Goal: Task Accomplishment & Management: Use online tool/utility

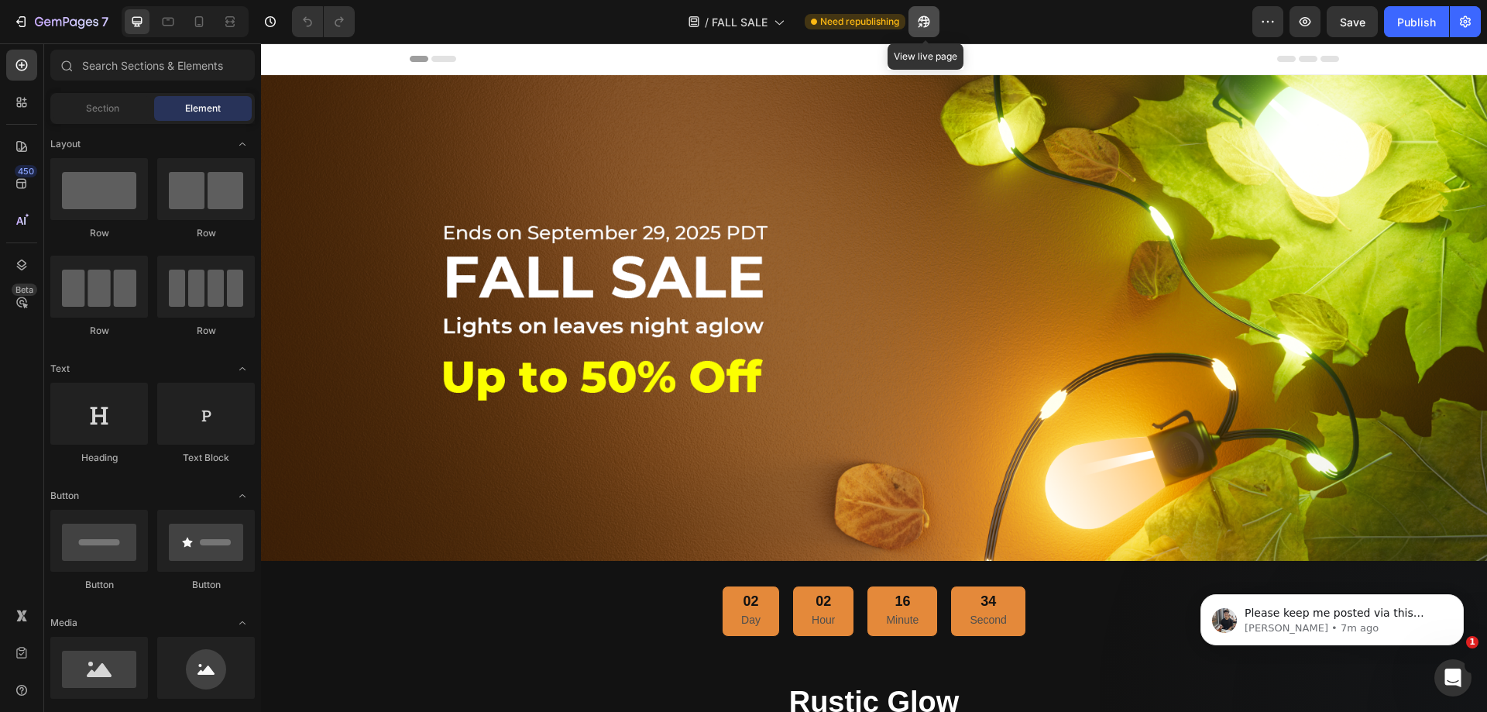
click at [933, 22] on button "button" at bounding box center [924, 21] width 31 height 31
click at [109, 64] on input "text" at bounding box center [152, 65] width 205 height 31
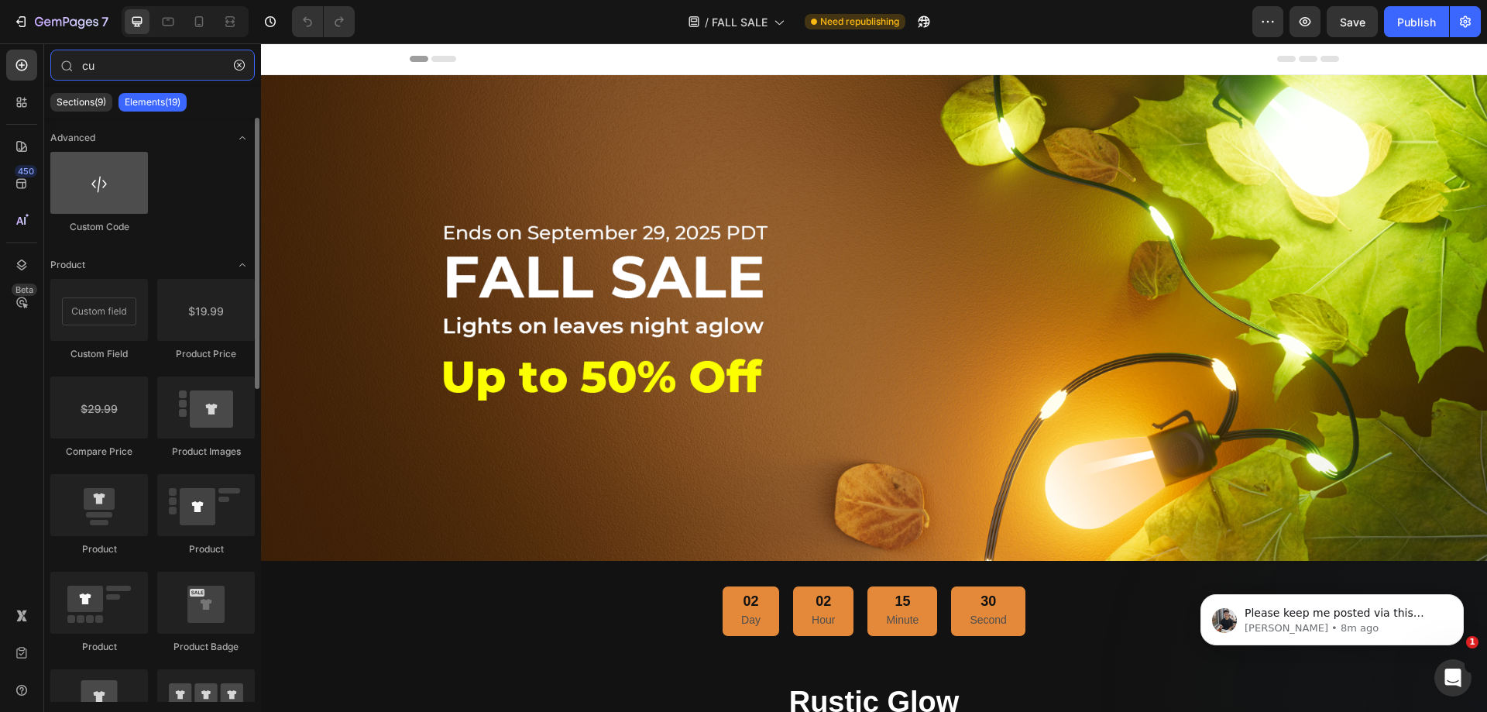
type input "cu"
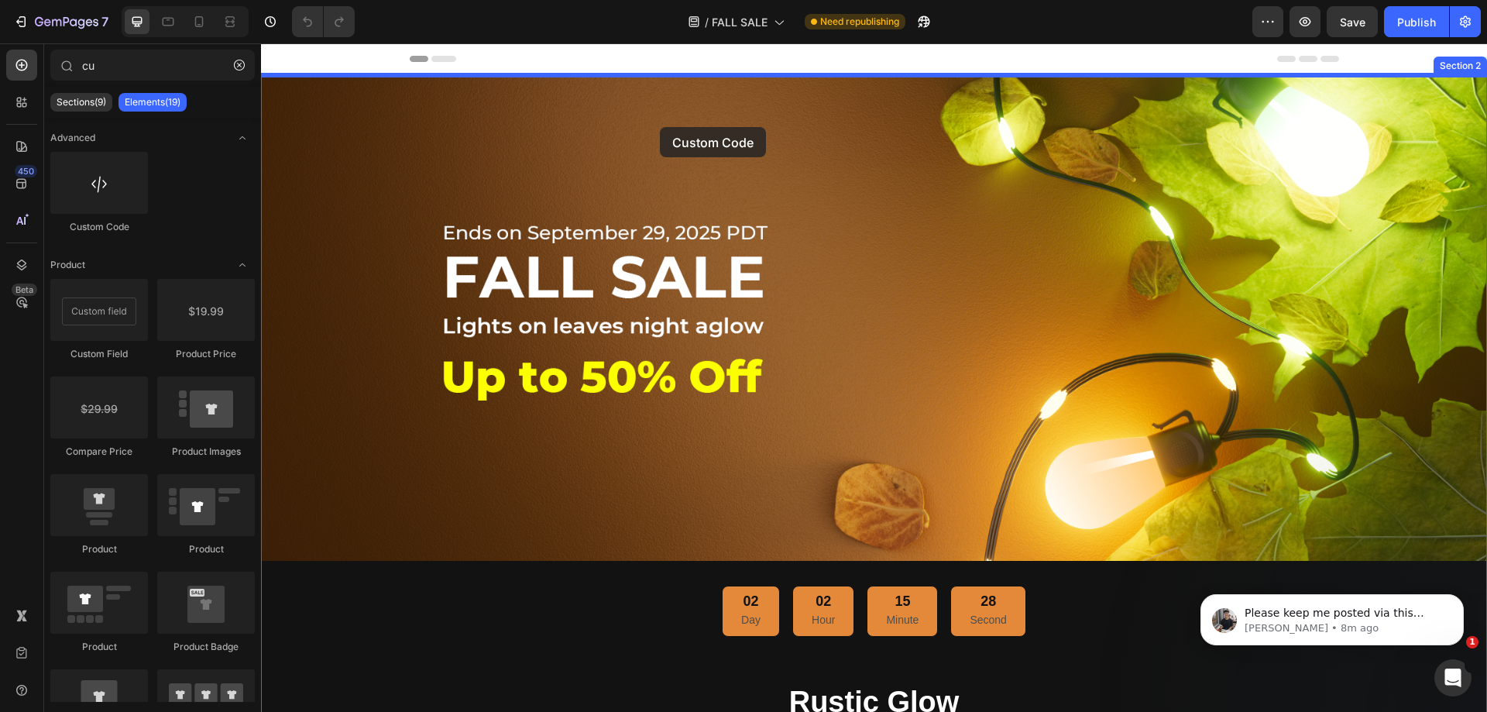
drag, startPoint x: 373, startPoint y: 234, endPoint x: 661, endPoint y: 127, distance: 307.4
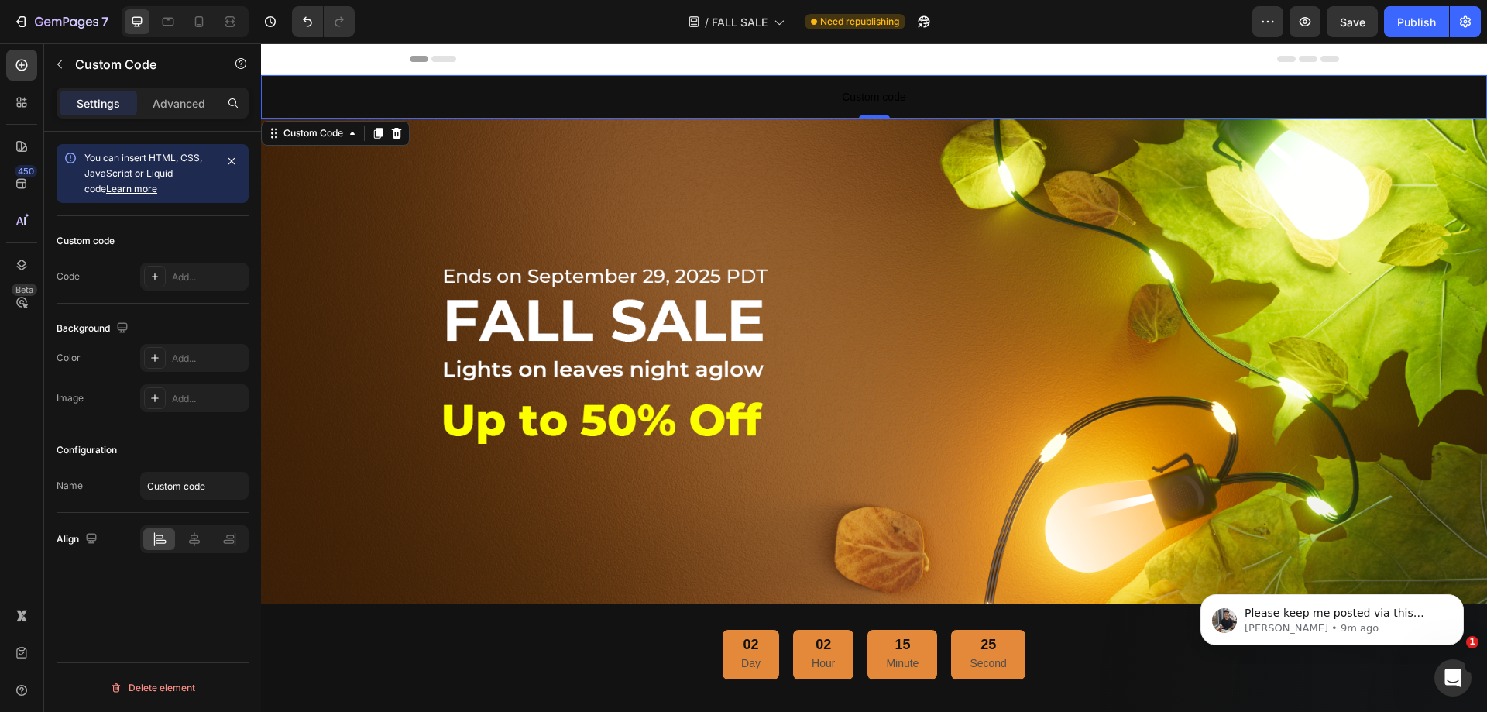
click at [194, 449] on div "Configuration" at bounding box center [153, 450] width 192 height 25
click at [170, 106] on p "Advanced" at bounding box center [179, 103] width 53 height 16
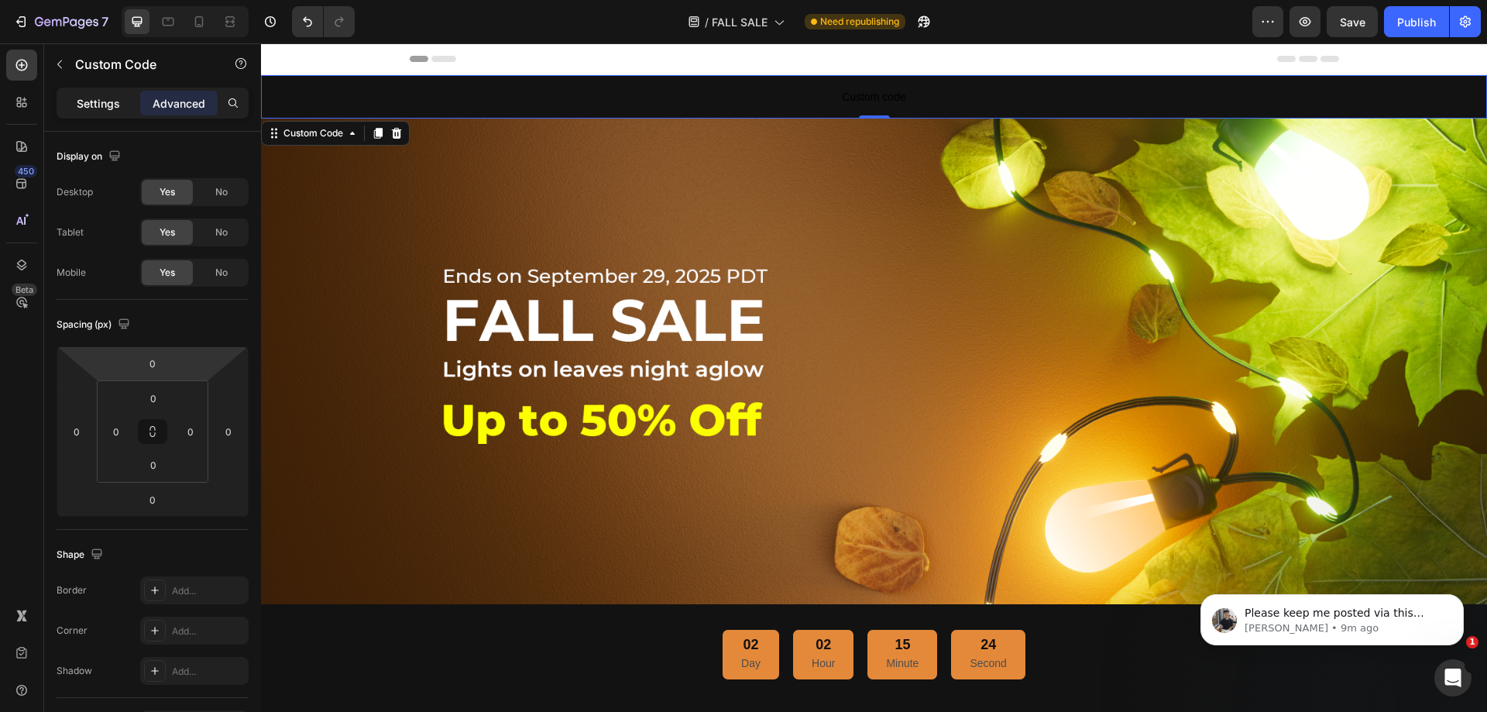
click at [94, 98] on p "Settings" at bounding box center [98, 103] width 43 height 16
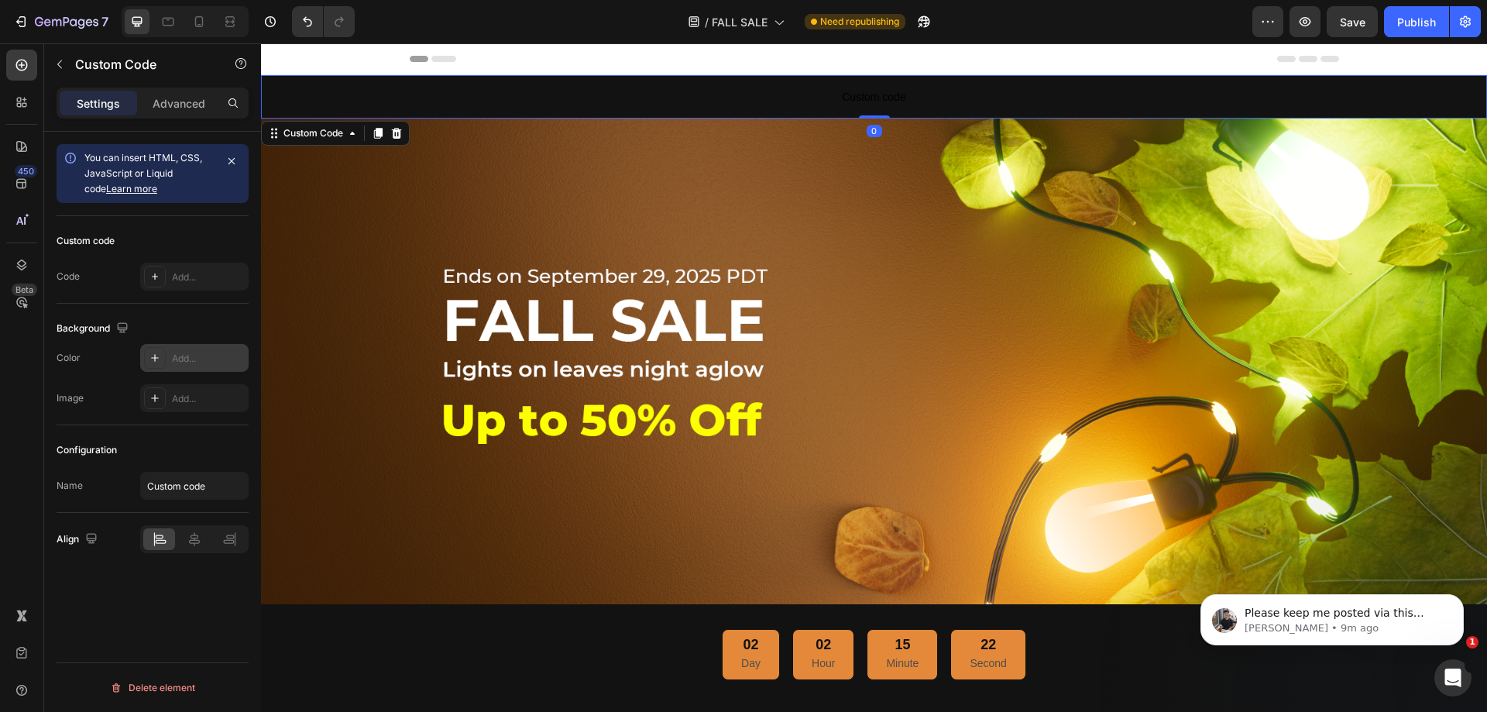
click at [154, 357] on icon at bounding box center [155, 358] width 12 height 12
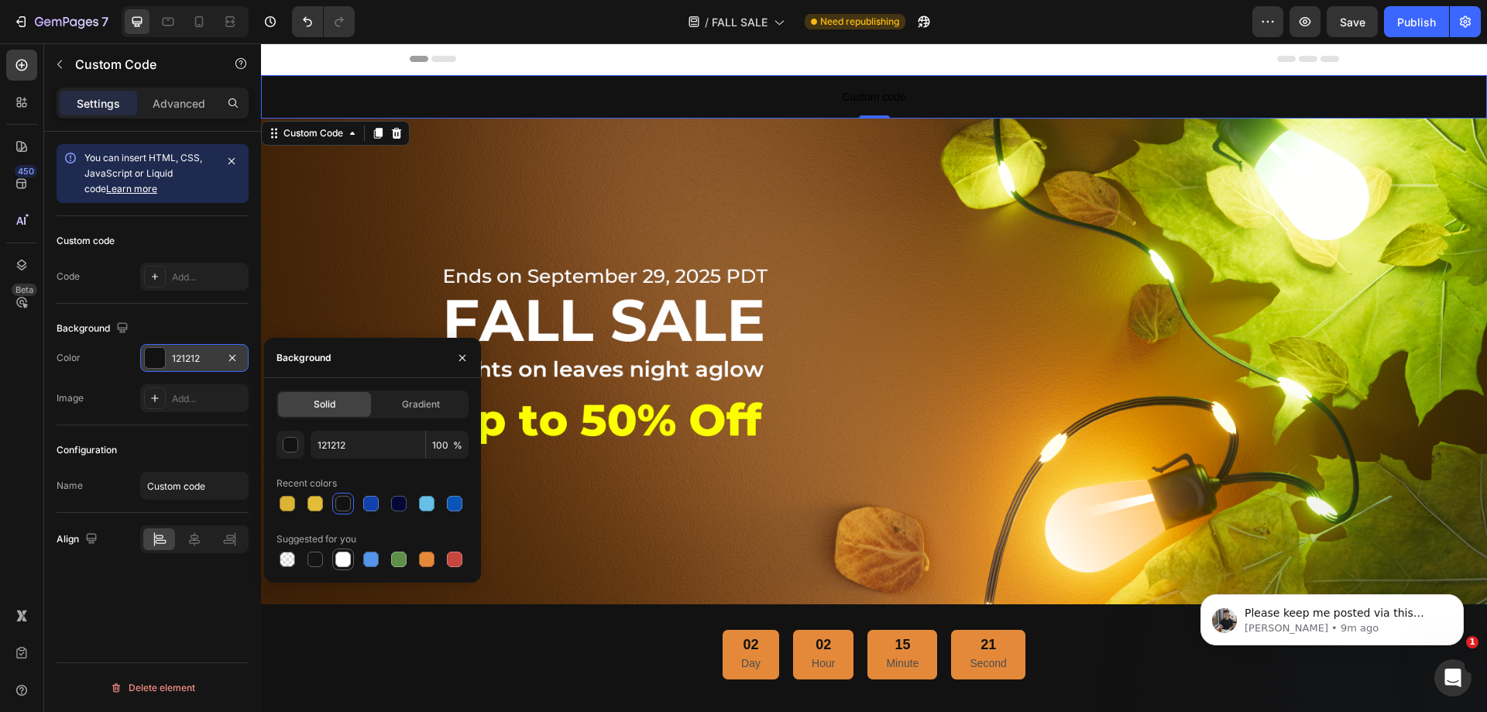
click at [333, 561] on div at bounding box center [343, 559] width 22 height 22
type input "FFFFFF"
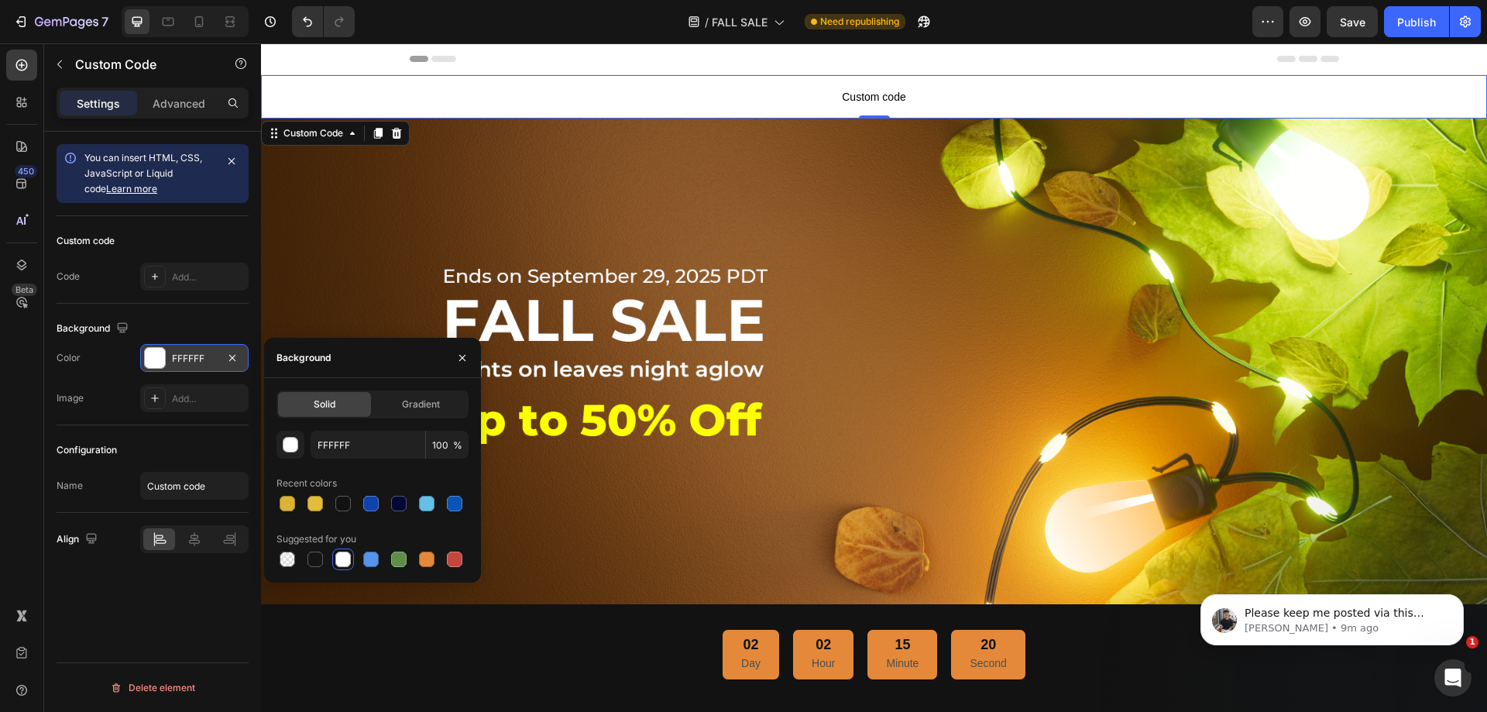
click at [151, 315] on div "Background The changes might be hidden by the video. Color FFFFFF Image Add..." at bounding box center [153, 365] width 192 height 122
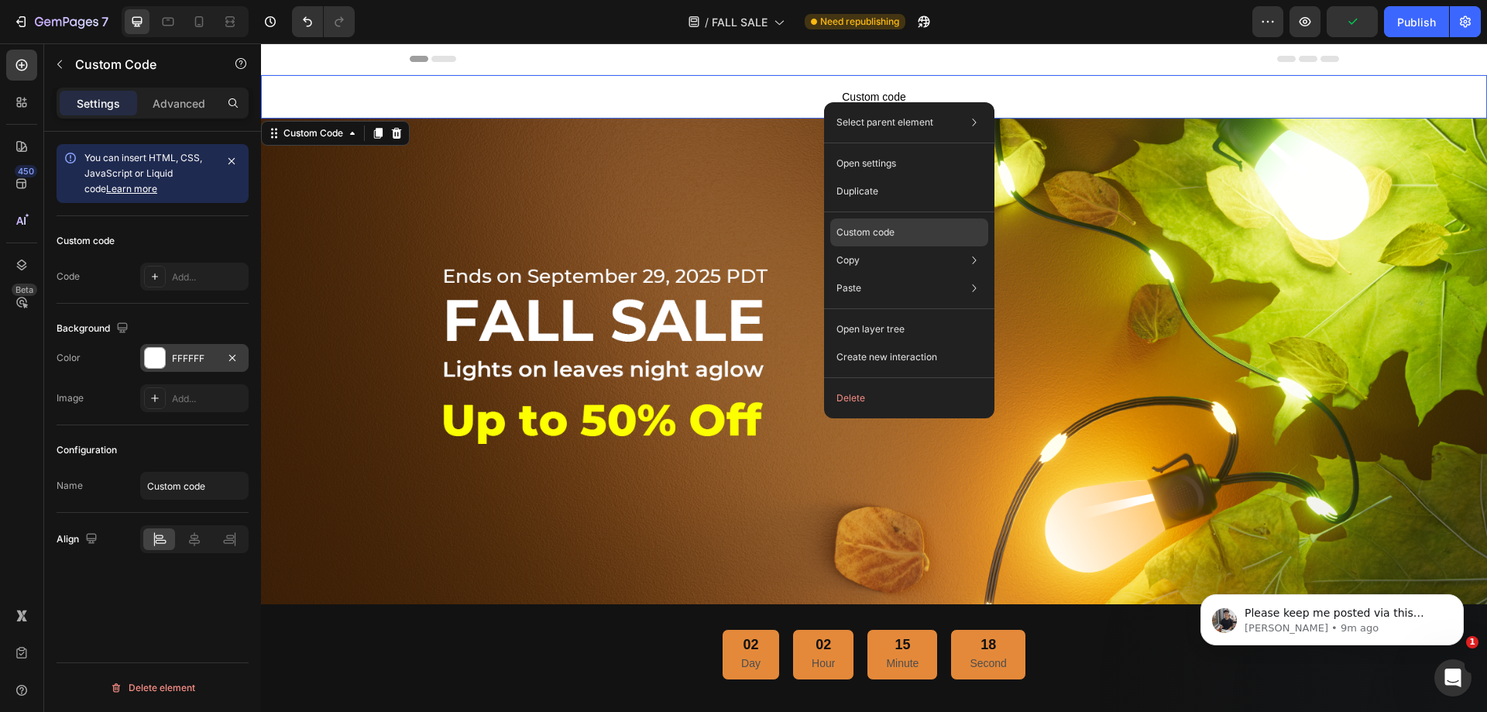
click at [860, 237] on p "Custom code" at bounding box center [866, 232] width 58 height 14
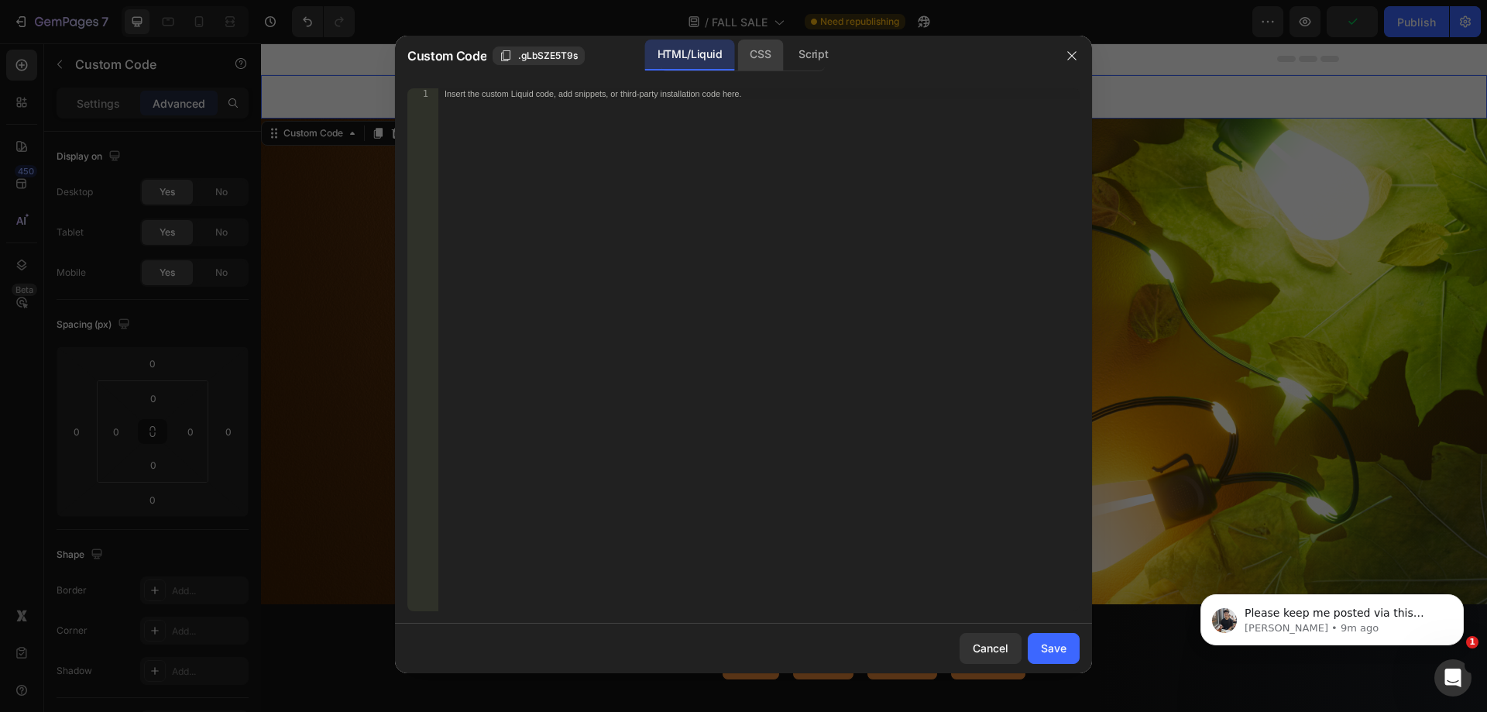
click at [755, 63] on div "CSS" at bounding box center [760, 55] width 46 height 31
click at [651, 154] on div "Insert the CSS code to style your content here." at bounding box center [758, 360] width 641 height 545
paste textarea "product-badge-content"
type textarea "product-badge-content"
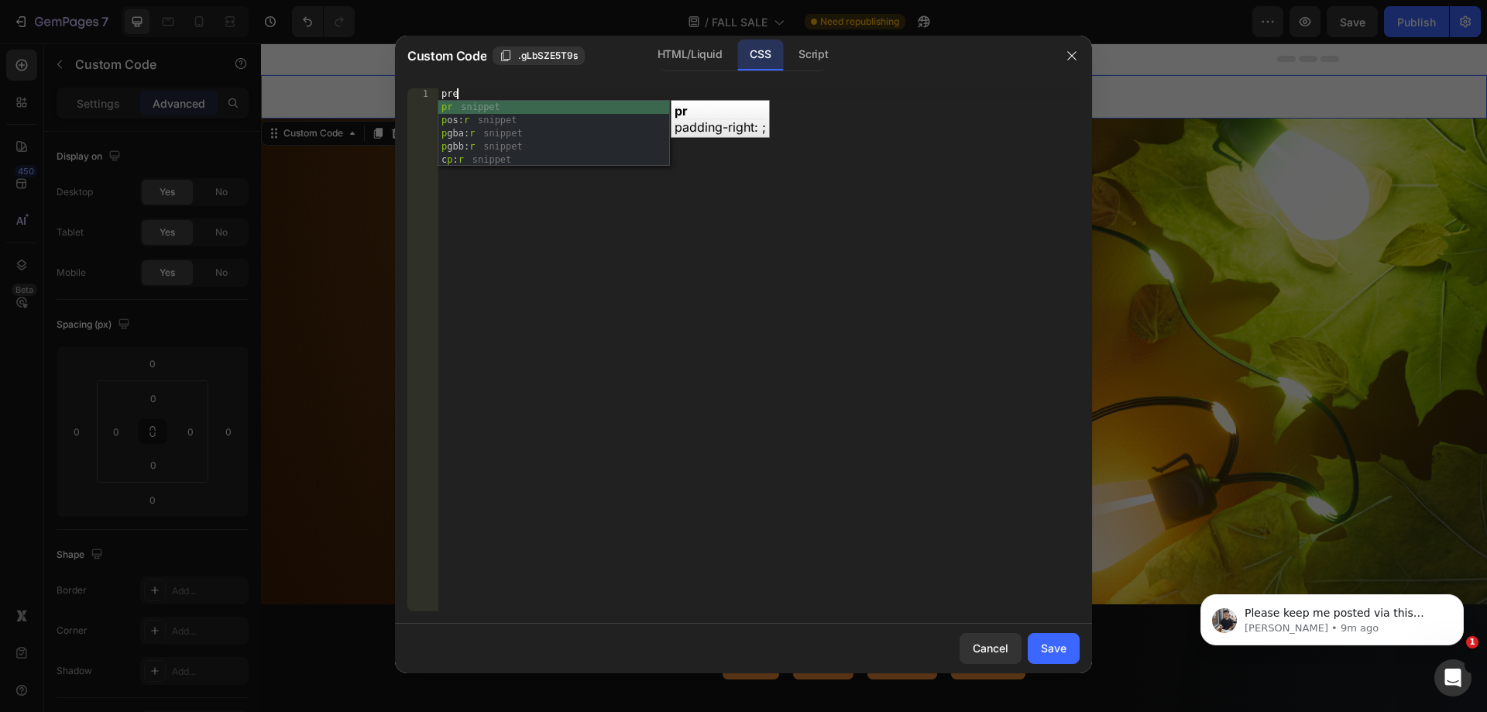
scroll to position [0, 1]
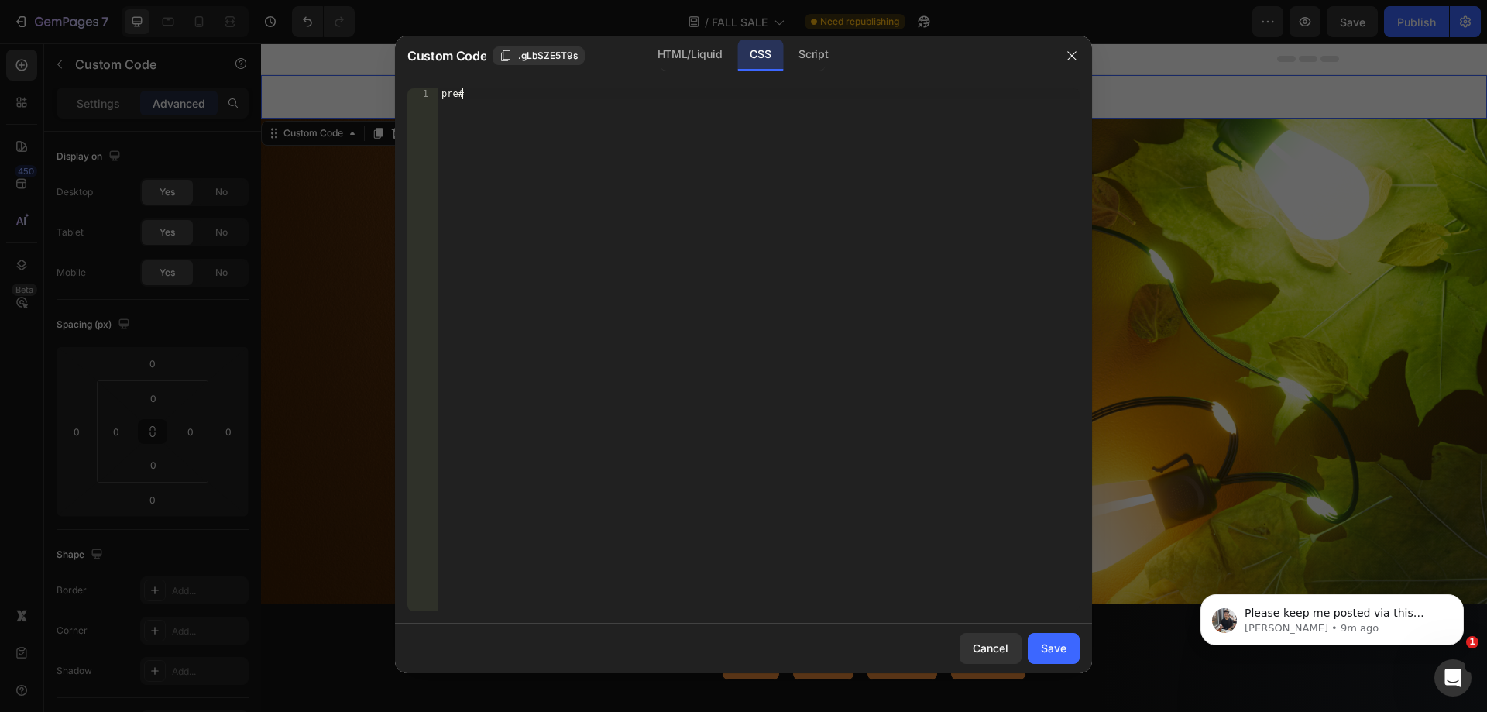
paste textarea "product-badge-content"
type textarea "pre#product-badge-content {"
type textarea "text-align: left !;"
click at [1459, 594] on button "Dismiss notification" at bounding box center [1459, 599] width 20 height 20
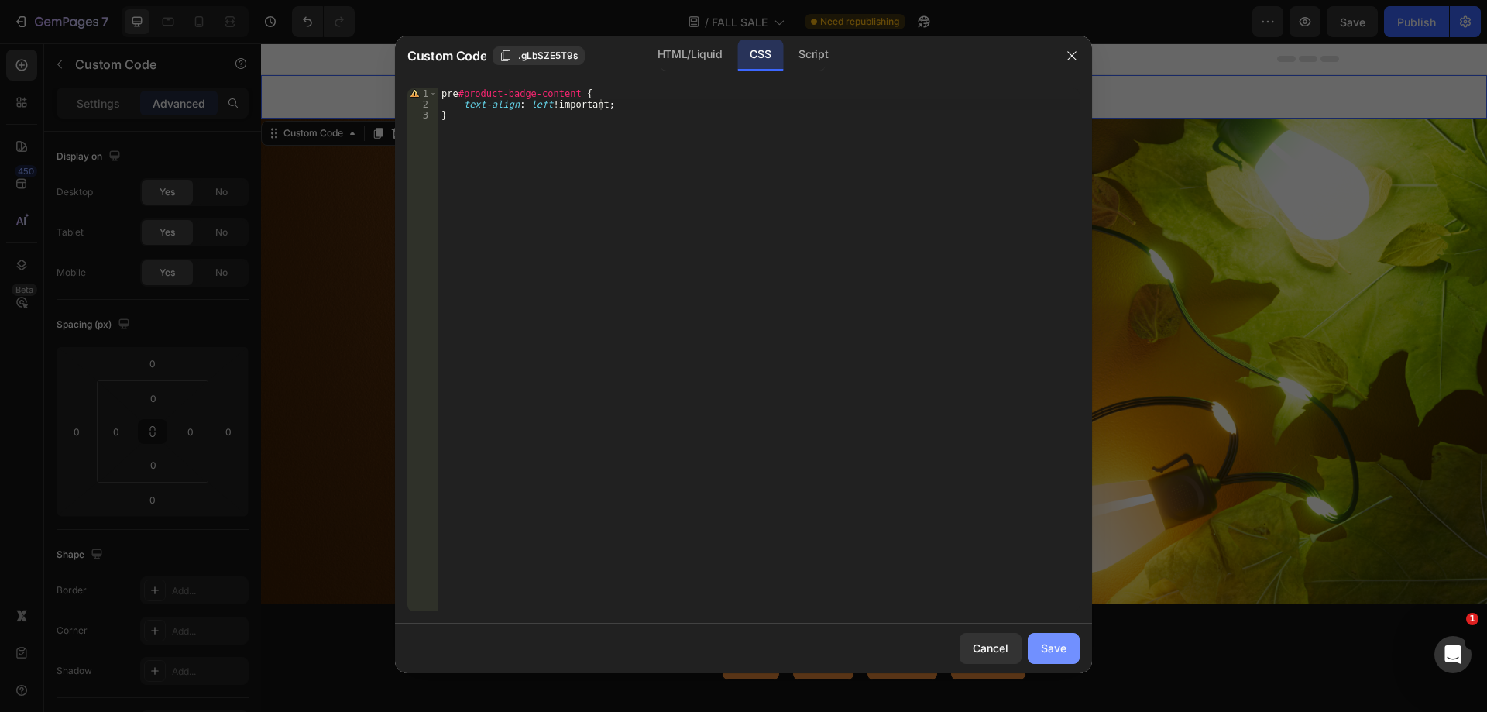
click at [1054, 651] on div "Save" at bounding box center [1054, 648] width 26 height 16
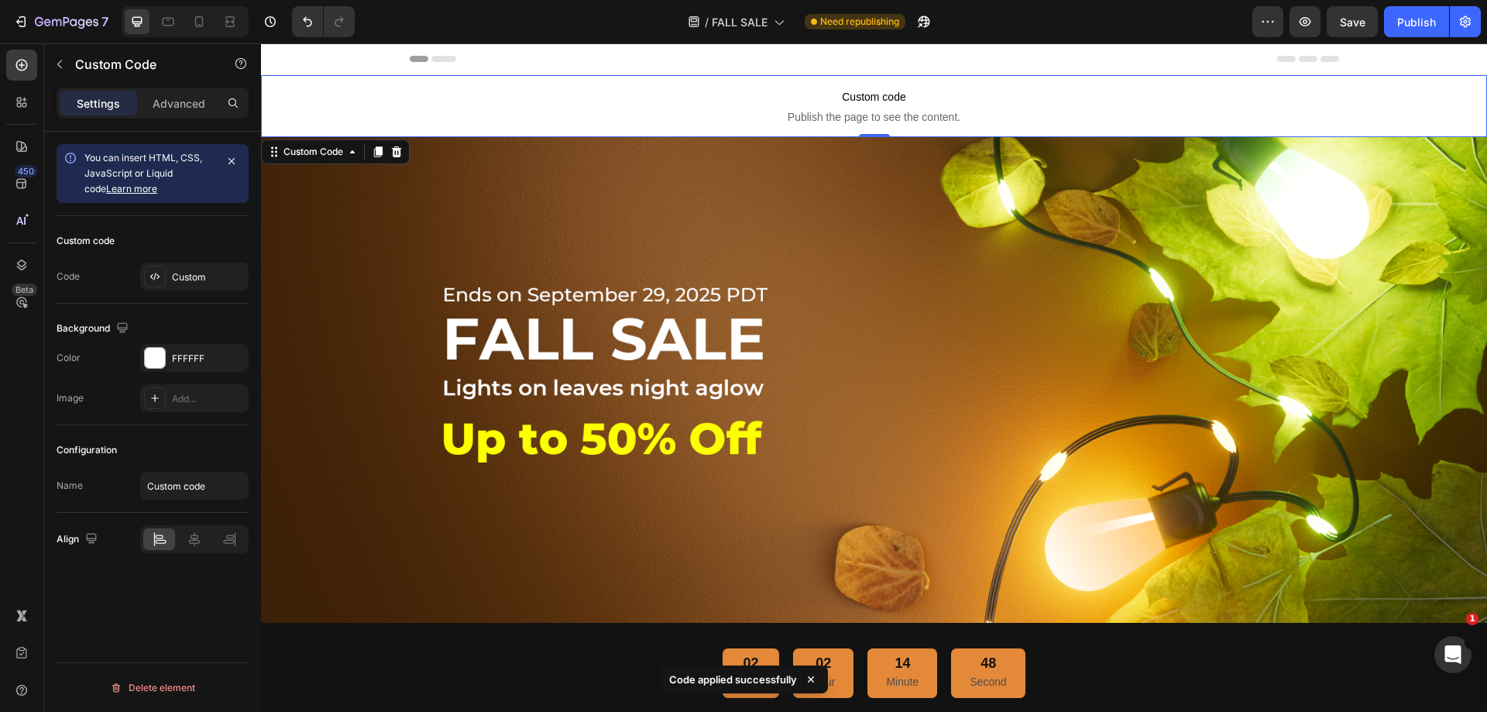
click at [752, 114] on span "Publish the page to see the content." at bounding box center [874, 116] width 1226 height 15
click at [1431, 27] on div "Publish" at bounding box center [1416, 22] width 39 height 16
